Goal: Transaction & Acquisition: Purchase product/service

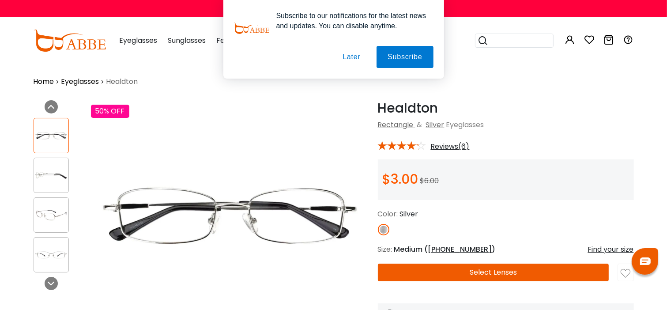
click at [0, 0] on button "Later" at bounding box center [0, 0] width 0 height 0
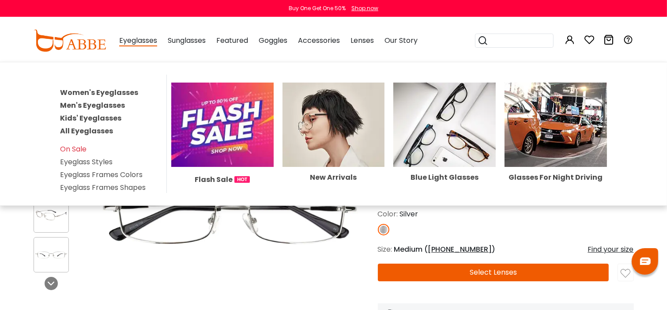
click at [142, 39] on span "Eyeglasses" at bounding box center [138, 40] width 38 height 11
click at [114, 88] on link "Women's Eyeglasses" at bounding box center [99, 92] width 78 height 10
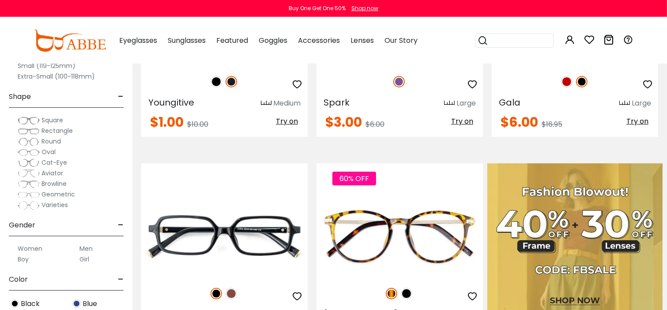
scroll to position [353, 0]
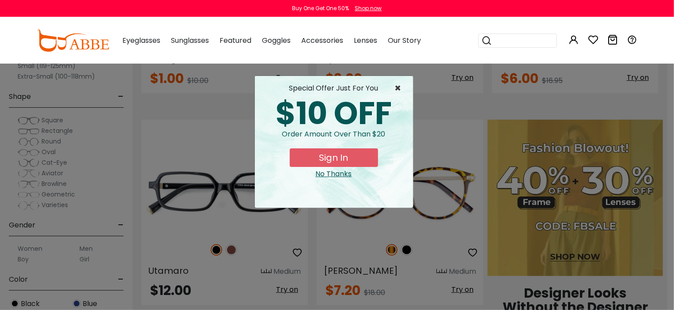
click at [399, 83] on span "×" at bounding box center [400, 88] width 11 height 11
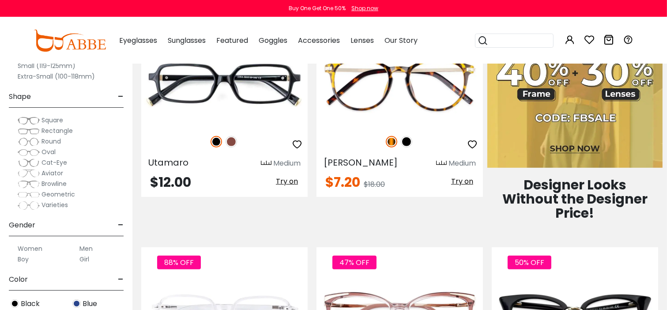
scroll to position [486, 0]
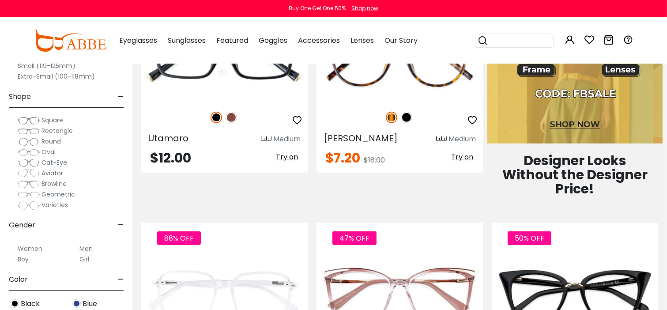
click at [536, 68] on img at bounding box center [574, 65] width 175 height 157
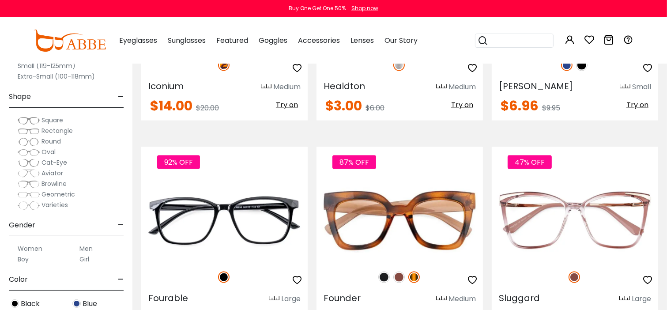
scroll to position [1236, 0]
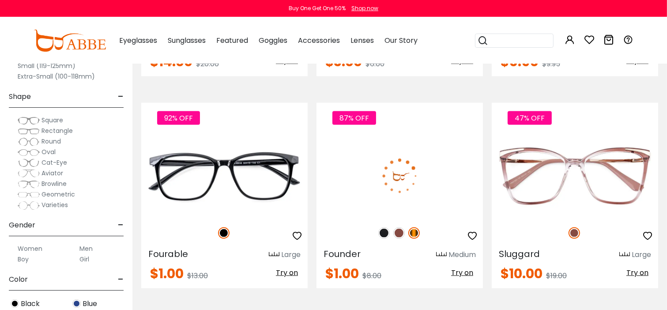
click at [464, 268] on span "Try on" at bounding box center [462, 273] width 22 height 10
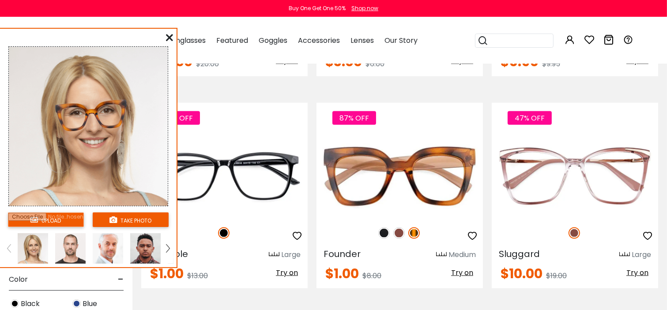
click at [168, 247] on img at bounding box center [168, 248] width 4 height 8
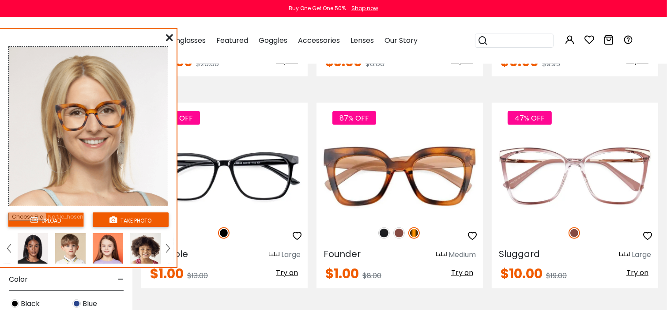
click at [39, 248] on img at bounding box center [33, 248] width 30 height 30
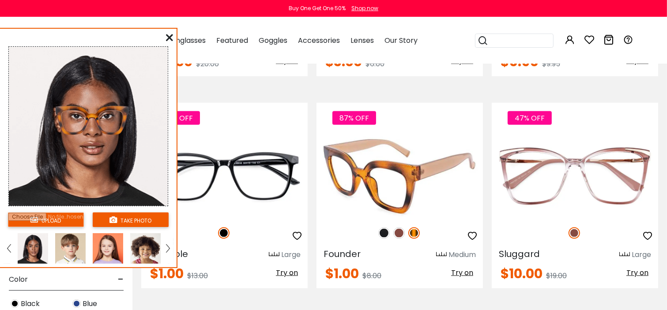
click at [397, 227] on img at bounding box center [398, 232] width 11 height 11
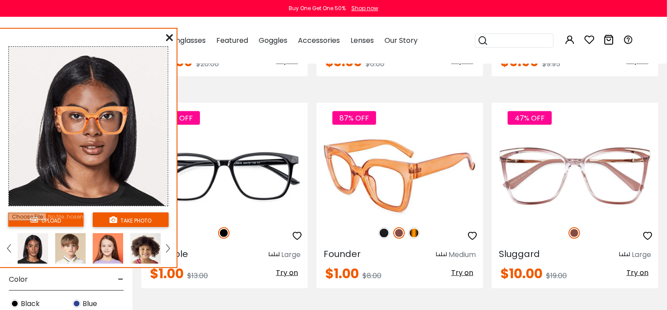
click at [379, 227] on img at bounding box center [383, 232] width 11 height 11
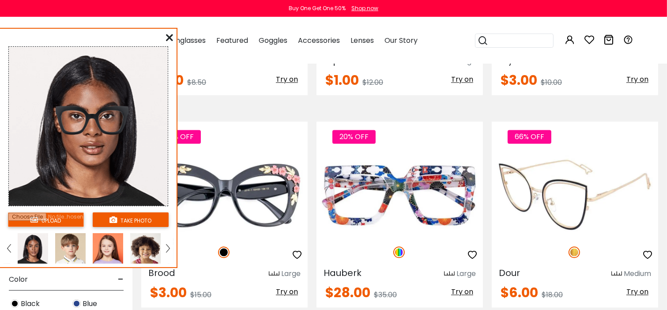
scroll to position [1854, 0]
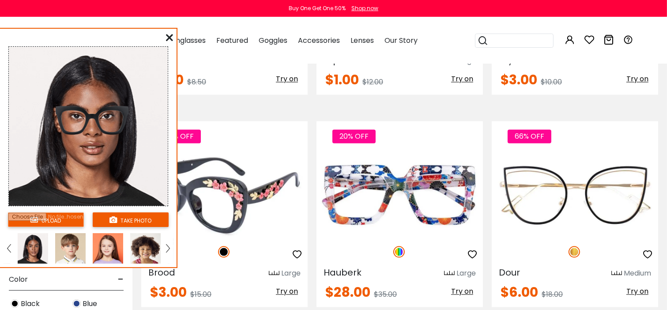
click at [290, 286] on span "Try on" at bounding box center [287, 291] width 22 height 10
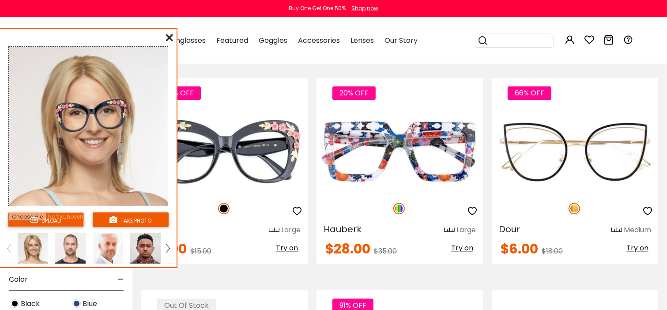
scroll to position [1898, 0]
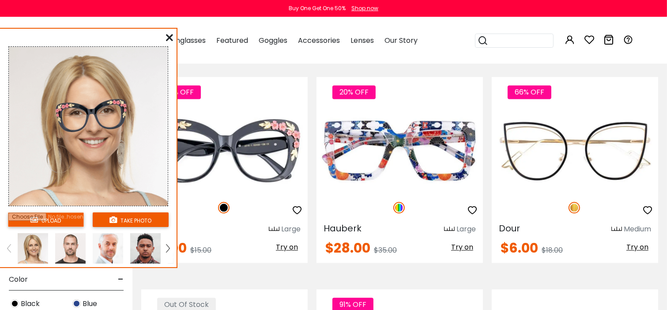
click at [166, 248] on img at bounding box center [168, 248] width 4 height 8
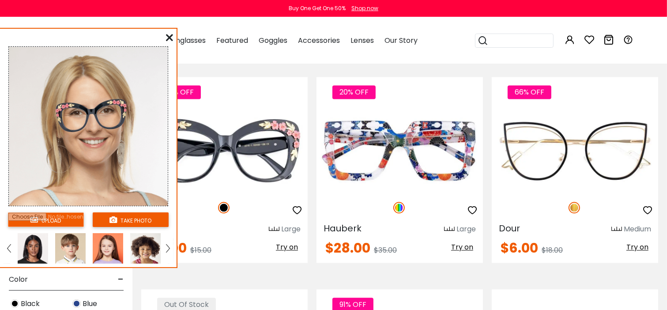
click at [41, 252] on img at bounding box center [33, 248] width 30 height 30
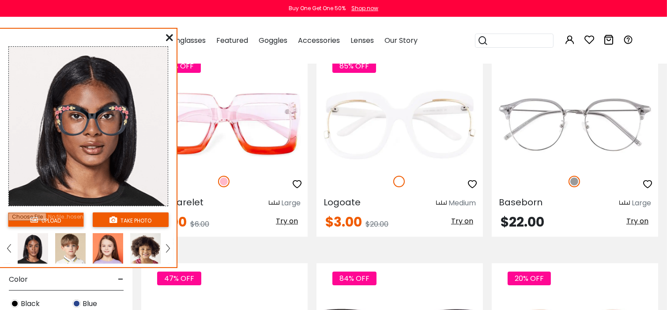
scroll to position [3223, 0]
